Goal: Information Seeking & Learning: Learn about a topic

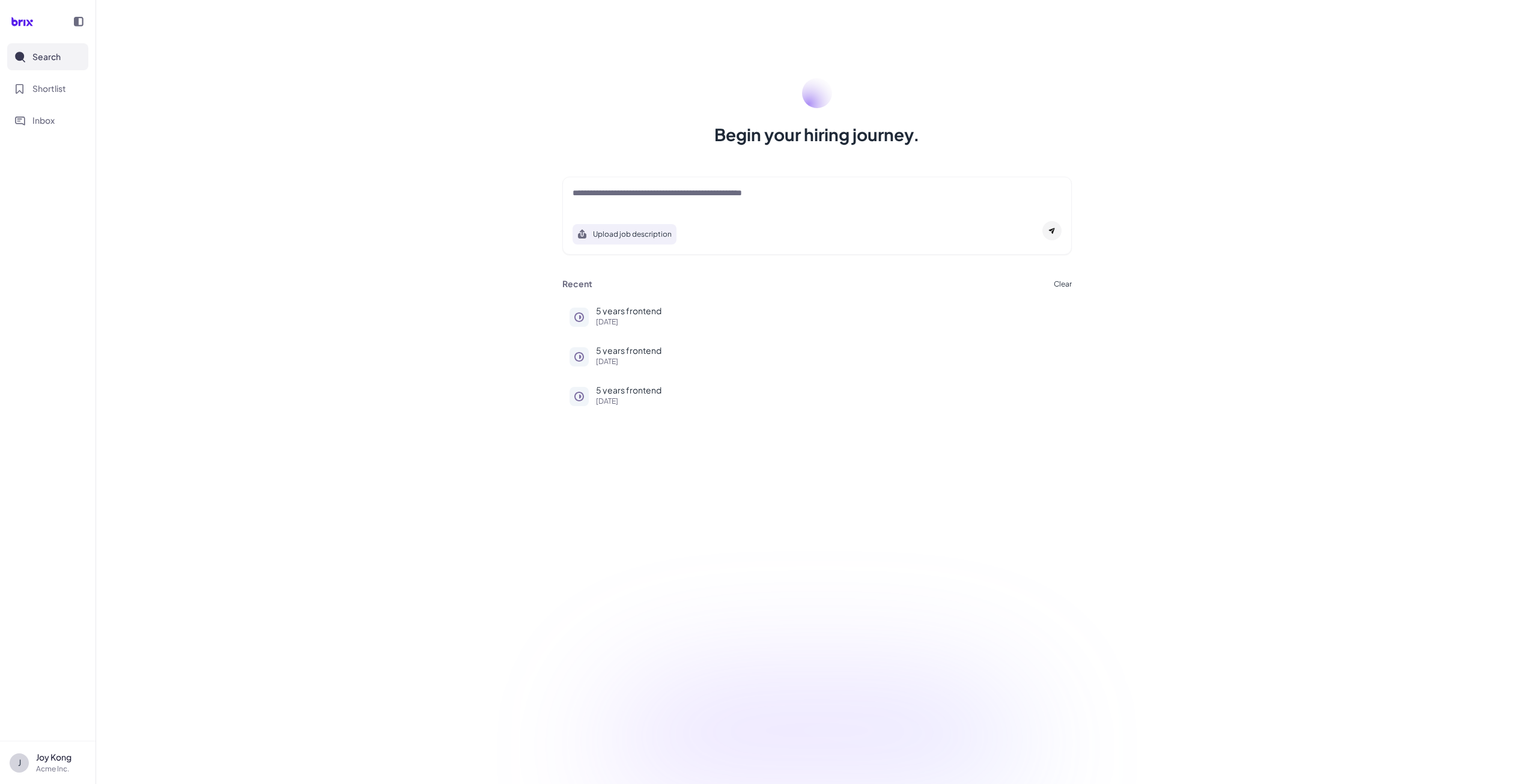
click at [616, 202] on div at bounding box center [817, 199] width 489 height 24
click at [617, 316] on div "5 years frontend [DATE]" at bounding box center [830, 316] width 469 height 19
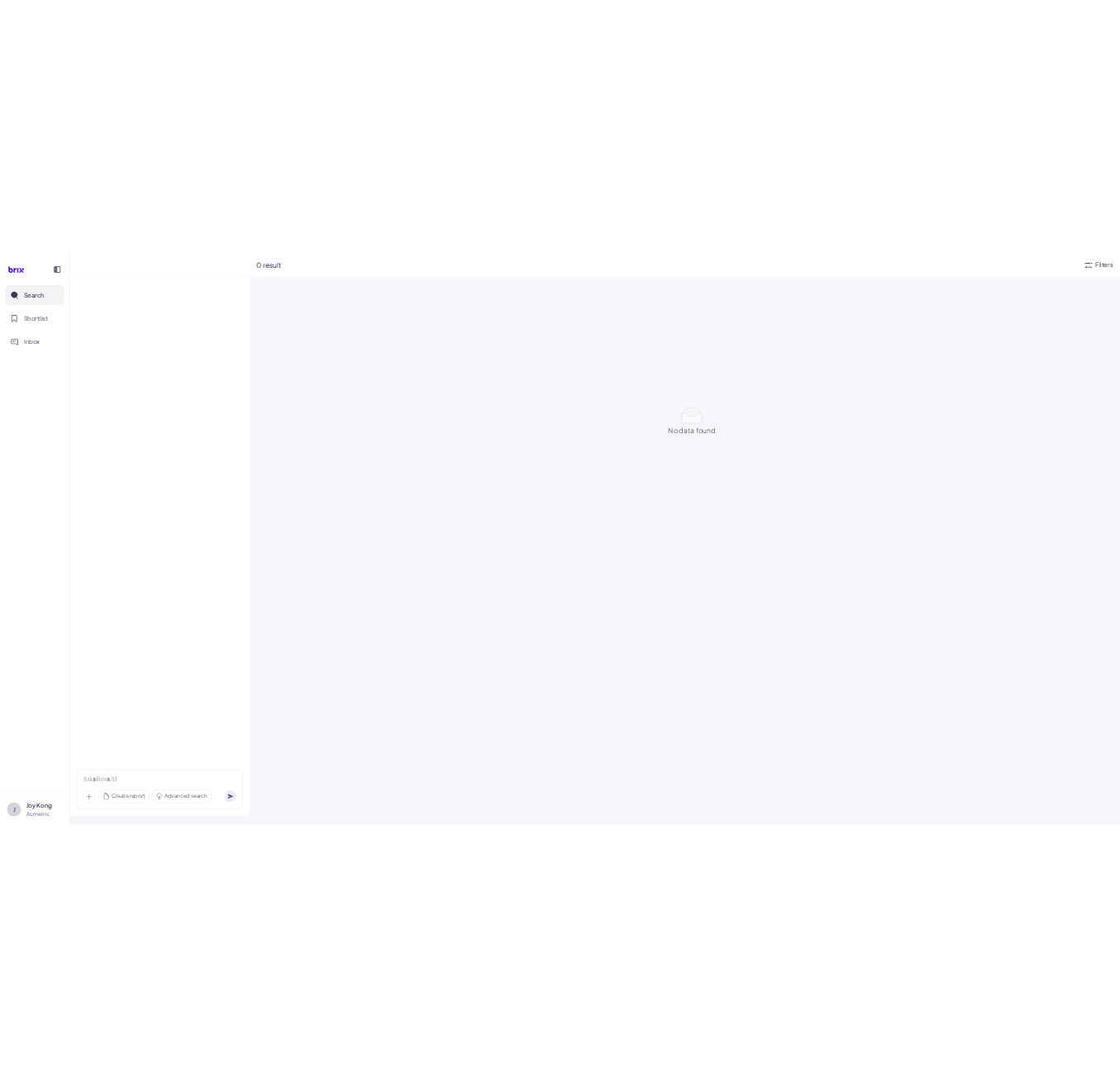
scroll to position [21, 0]
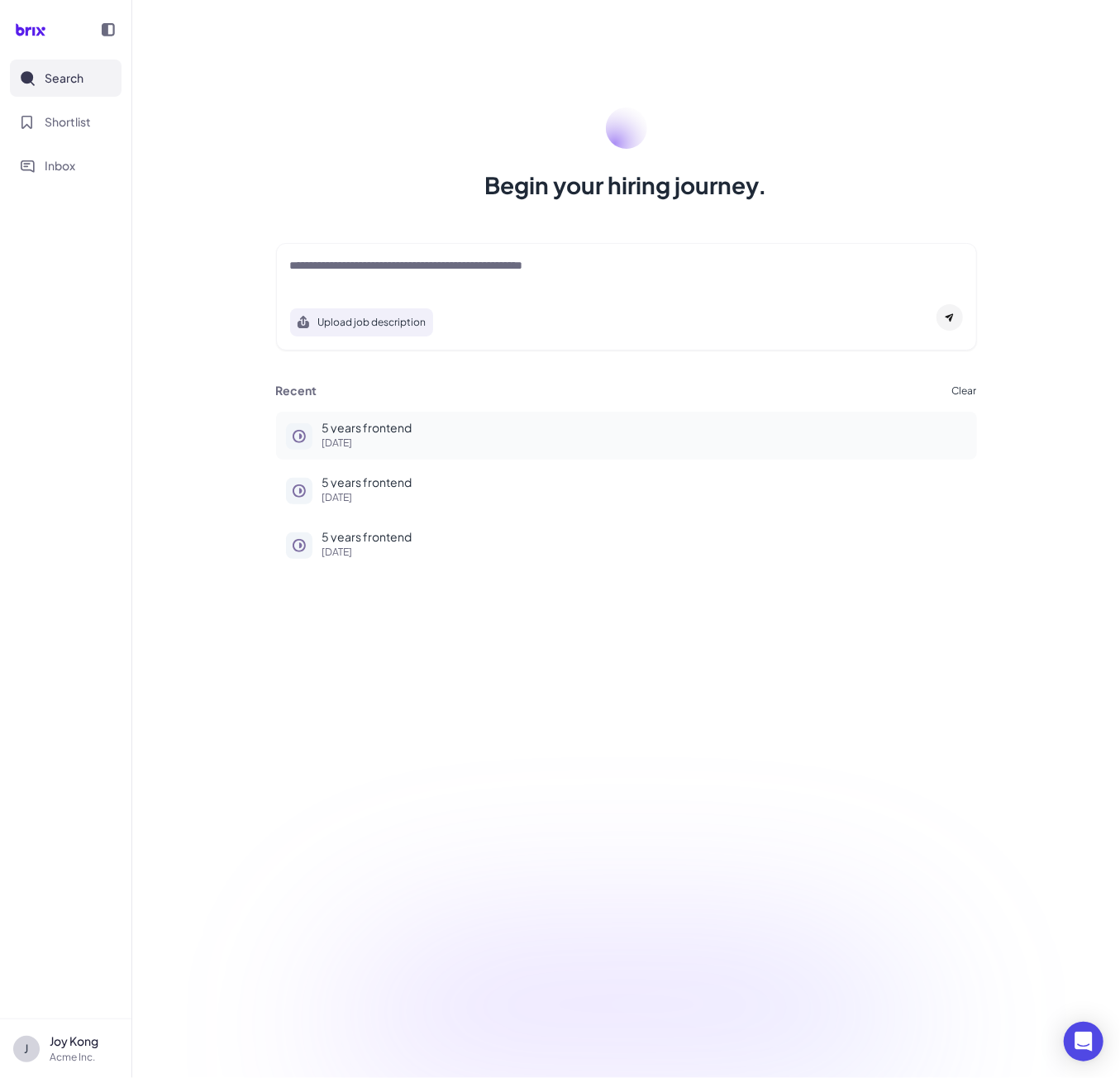
click at [321, 432] on button "5 years frontend [DATE]" at bounding box center [627, 435] width 701 height 48
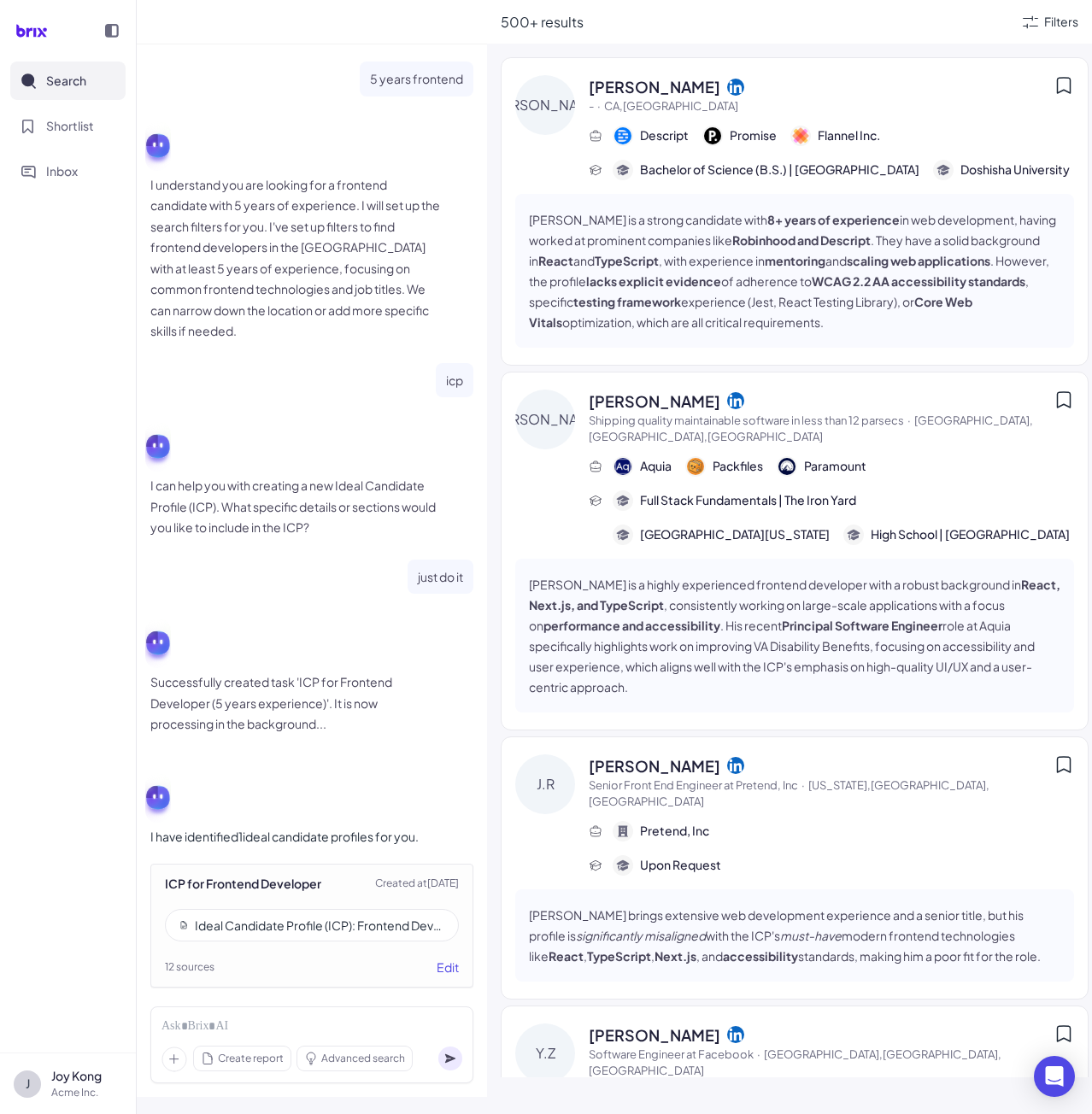
scroll to position [23, 0]
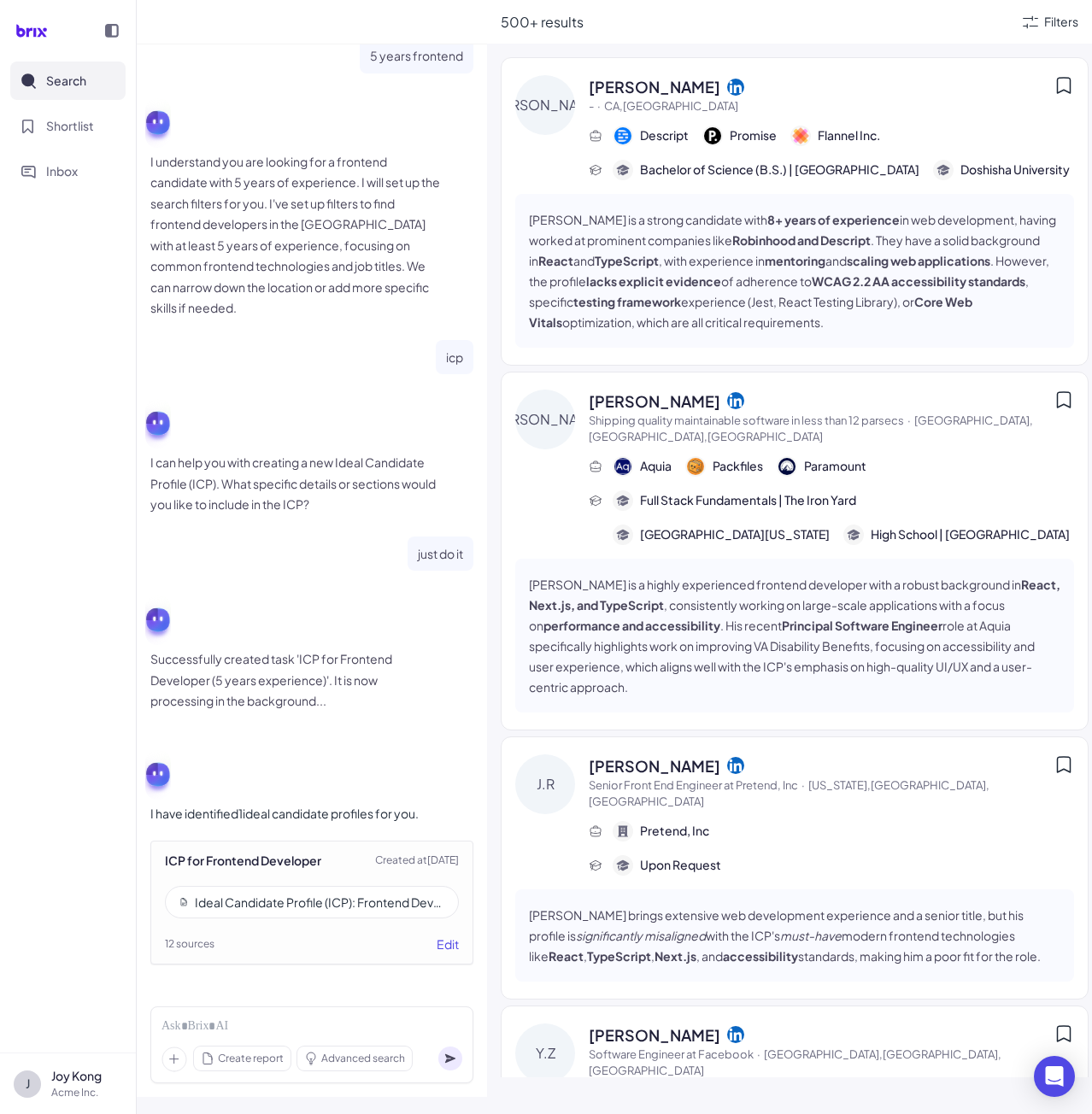
click at [167, 1058] on icon at bounding box center [174, 1059] width 25 height 25
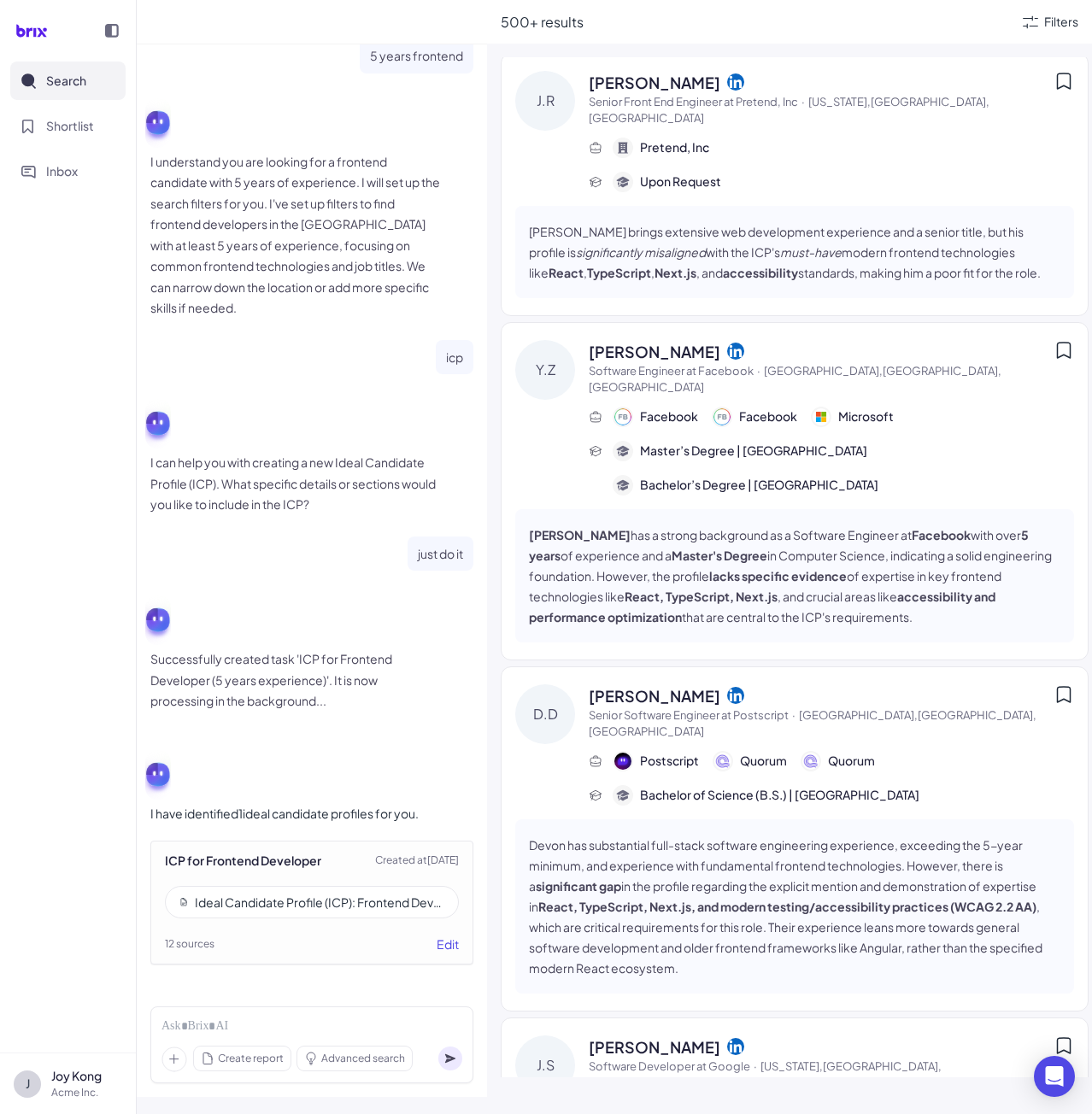
scroll to position [1367, 0]
